Goal: Task Accomplishment & Management: Use online tool/utility

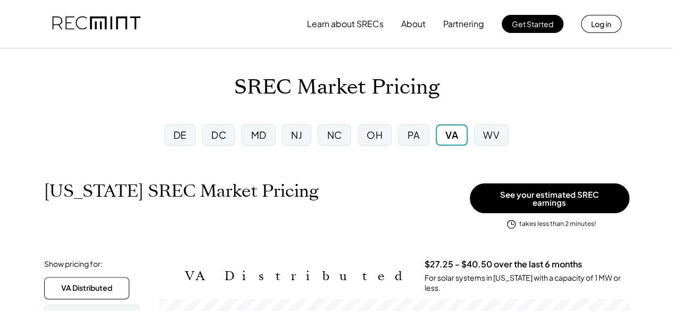
scroll to position [176, 470]
click at [384, 183] on div "Virginia SREC Market Pricing View other state pricing" at bounding box center [254, 202] width 420 height 43
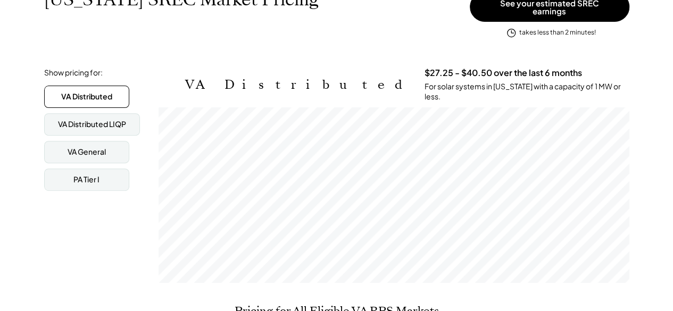
scroll to position [213, 0]
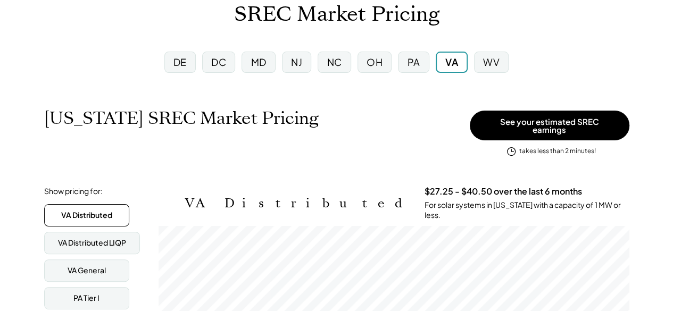
scroll to position [85, 0]
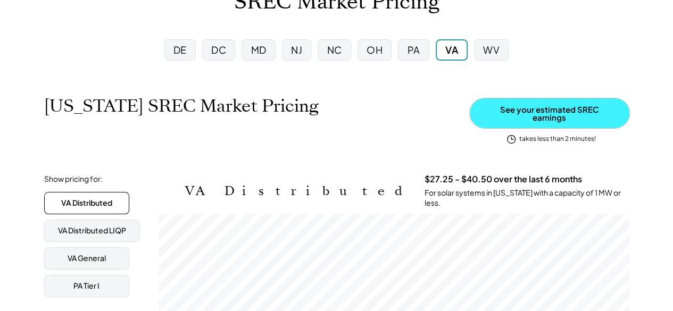
click at [537, 117] on button "See your estimated SREC earnings" at bounding box center [550, 113] width 160 height 30
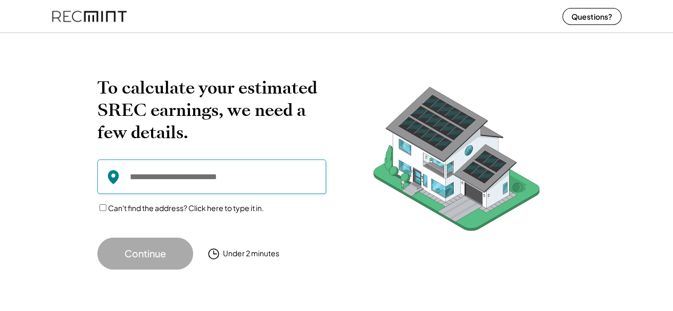
click at [270, 185] on input "input" at bounding box center [211, 177] width 229 height 35
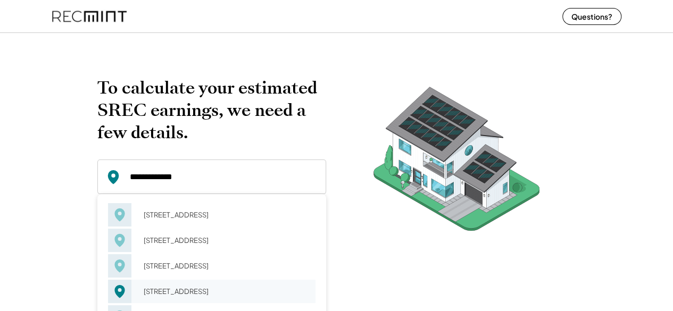
click at [247, 290] on div "[STREET_ADDRESS]" at bounding box center [226, 291] width 179 height 15
type input "**********"
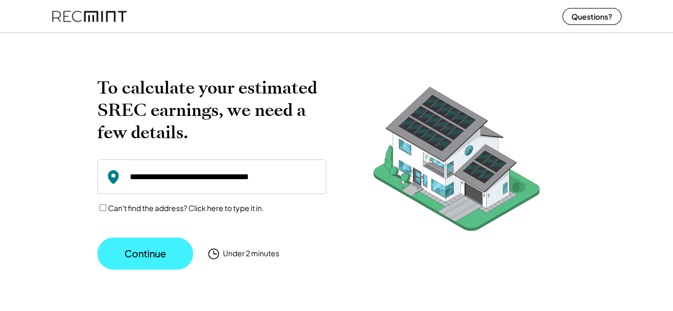
click at [163, 250] on button "Continue" at bounding box center [145, 254] width 96 height 32
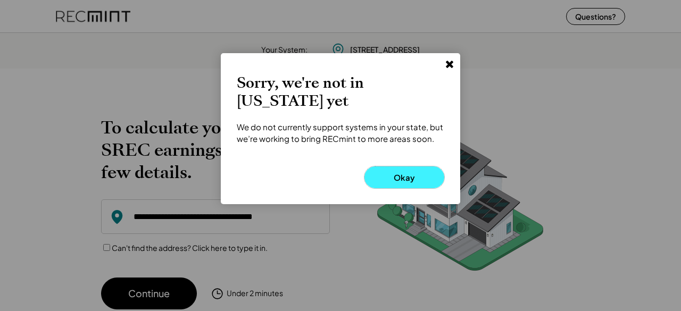
click at [389, 167] on button "Okay" at bounding box center [405, 178] width 80 height 22
